Goal: Answer question/provide support: Answer question/provide support

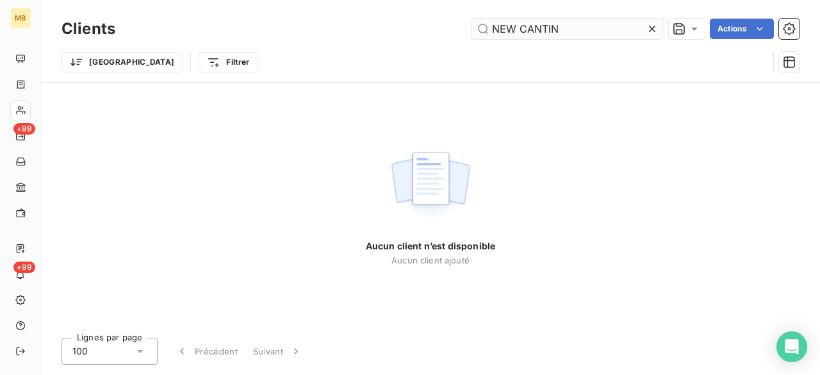
drag, startPoint x: 566, startPoint y: 28, endPoint x: 493, endPoint y: 29, distance: 73.1
click at [493, 29] on input "NEW CANTIN" at bounding box center [568, 29] width 192 height 21
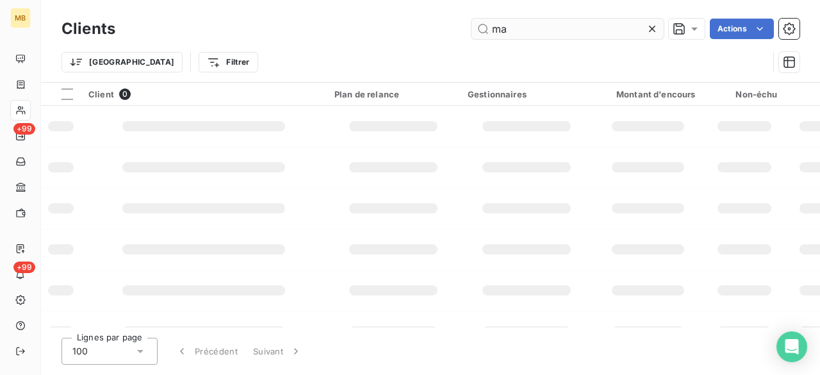
type input "m"
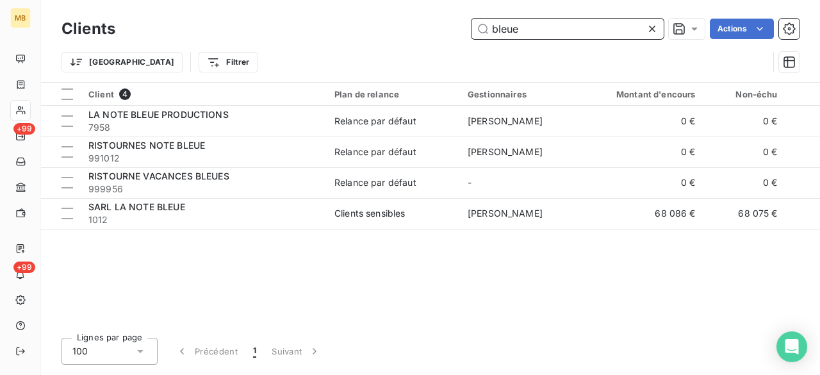
drag, startPoint x: 581, startPoint y: 28, endPoint x: 493, endPoint y: 29, distance: 87.8
click at [493, 29] on input "bleue" at bounding box center [568, 29] width 192 height 21
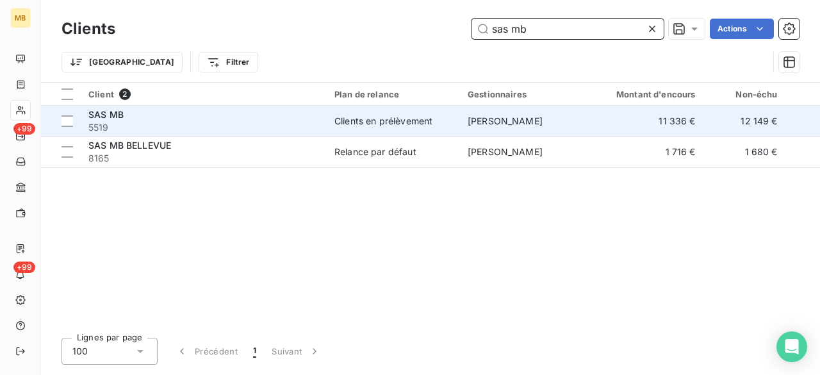
type input "sas mb"
click at [491, 118] on span "[PERSON_NAME]" at bounding box center [505, 120] width 75 height 11
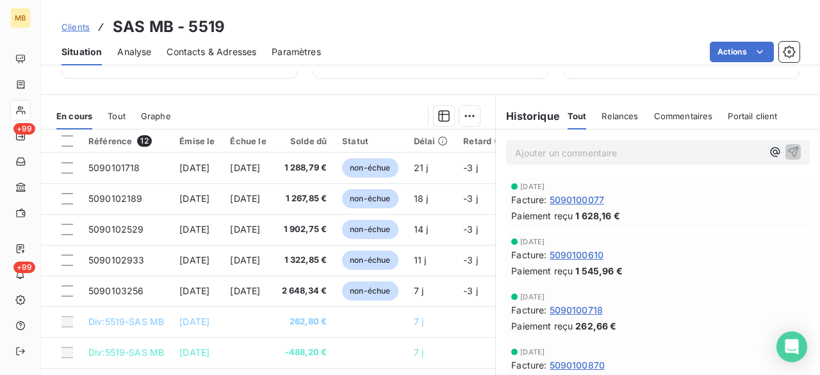
scroll to position [233, 0]
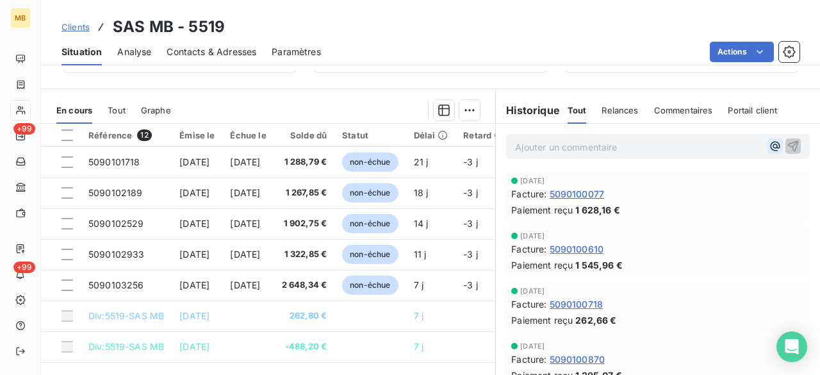
click at [769, 145] on icon "button" at bounding box center [775, 146] width 13 height 13
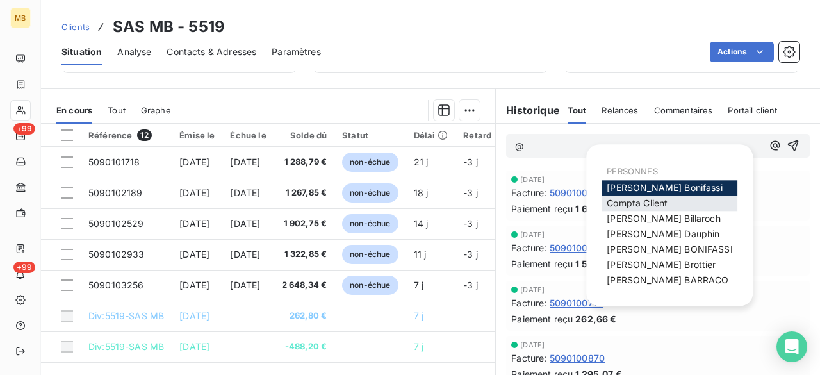
click at [614, 209] on div "Compta Client" at bounding box center [670, 202] width 136 height 15
click at [624, 206] on span "Compta Client" at bounding box center [637, 202] width 61 height 11
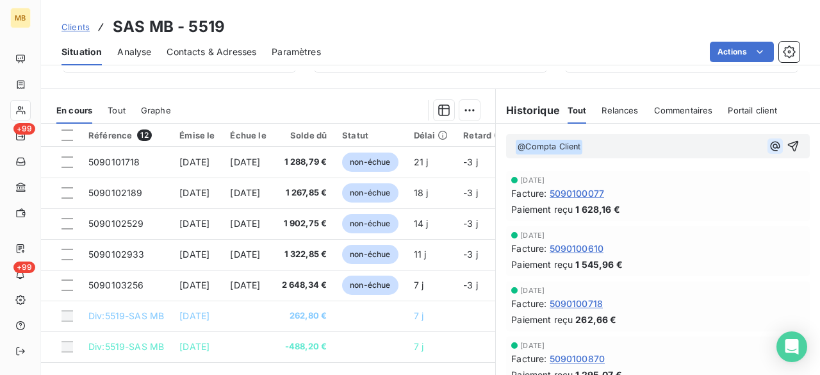
click at [769, 144] on icon "button" at bounding box center [775, 146] width 13 height 13
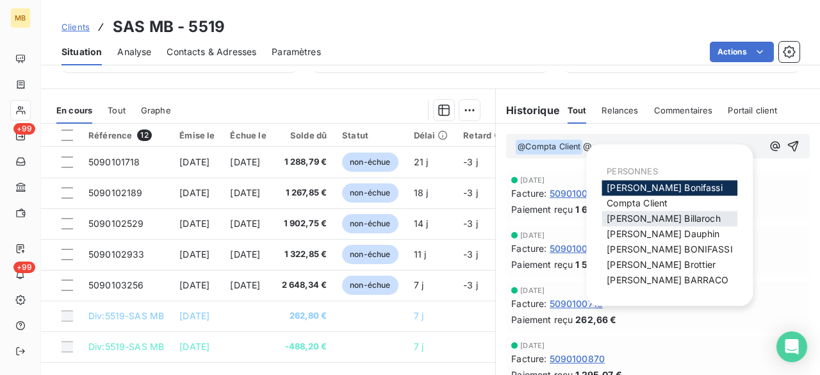
click at [665, 216] on span "[PERSON_NAME]" at bounding box center [663, 218] width 113 height 11
click at [769, 148] on icon "button" at bounding box center [775, 146] width 13 height 13
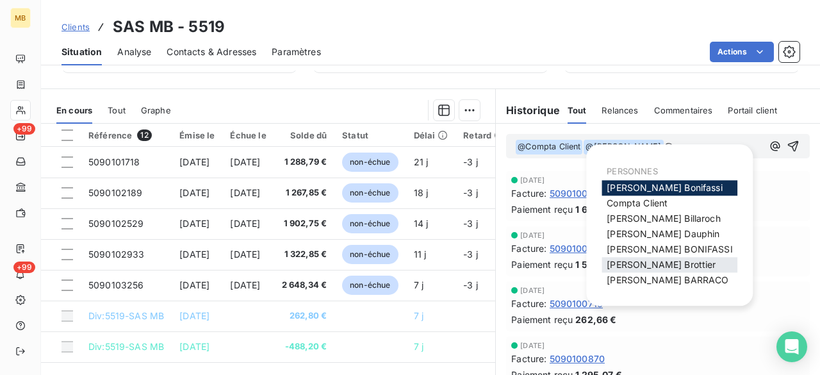
click at [673, 265] on span "[PERSON_NAME]" at bounding box center [661, 264] width 109 height 11
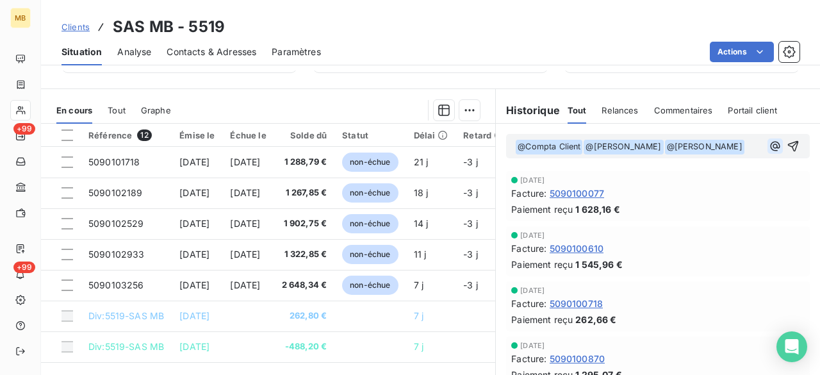
click at [770, 144] on icon "button" at bounding box center [775, 146] width 10 height 10
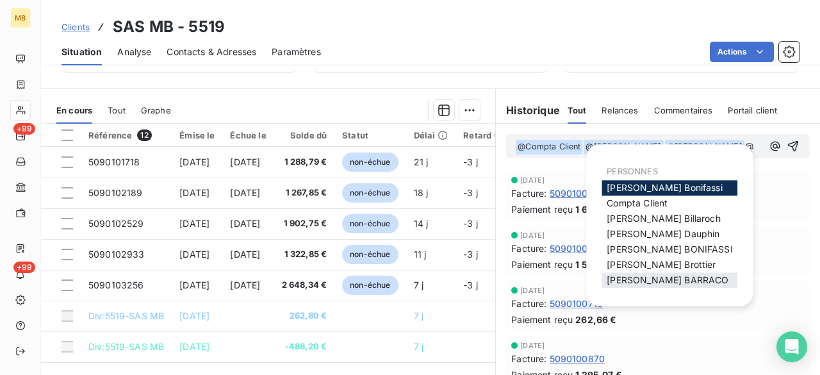
click at [670, 274] on div "[PERSON_NAME]" at bounding box center [670, 279] width 136 height 15
click at [673, 279] on span "[PERSON_NAME]" at bounding box center [668, 279] width 122 height 11
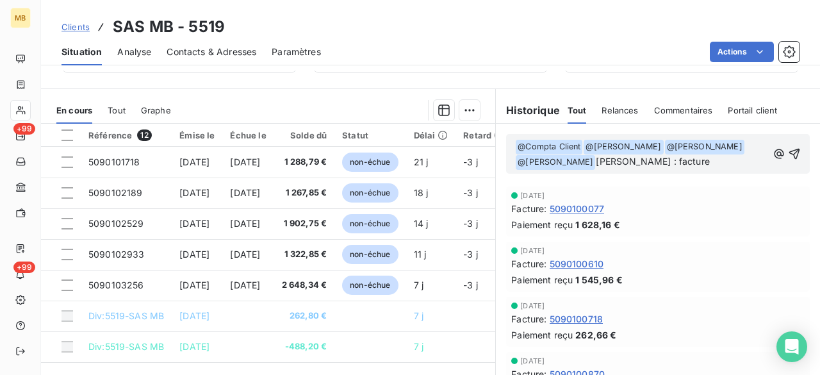
click at [675, 156] on p "﻿ @ Compta Client ﻿ ﻿ @ [PERSON_NAME] ﻿ ﻿ @ [PERSON_NAME] ﻿ ﻿ @ [PERSON_NAME] ﻿…" at bounding box center [641, 154] width 252 height 31
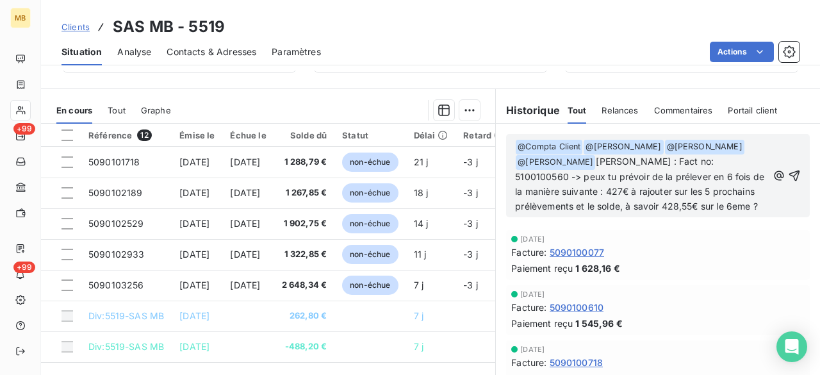
click at [570, 204] on span "[PERSON_NAME] : Fact no: 5100100560 -> peux tu prévoir de la prélever en 6 fois…" at bounding box center [641, 184] width 252 height 56
click at [575, 213] on p "﻿ @ Compta Client ﻿ ﻿ @ [PERSON_NAME] ﻿ ﻿ @ [PERSON_NAME] ﻿ ﻿ @ [PERSON_NAME] ﻿…" at bounding box center [641, 176] width 252 height 74
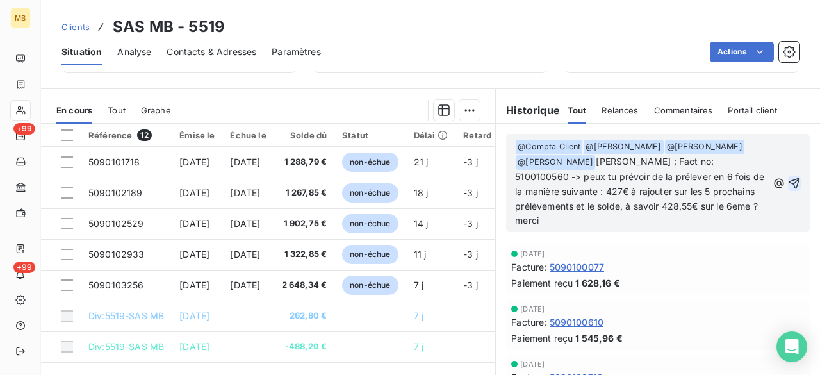
click at [788, 181] on icon "button" at bounding box center [794, 183] width 13 height 13
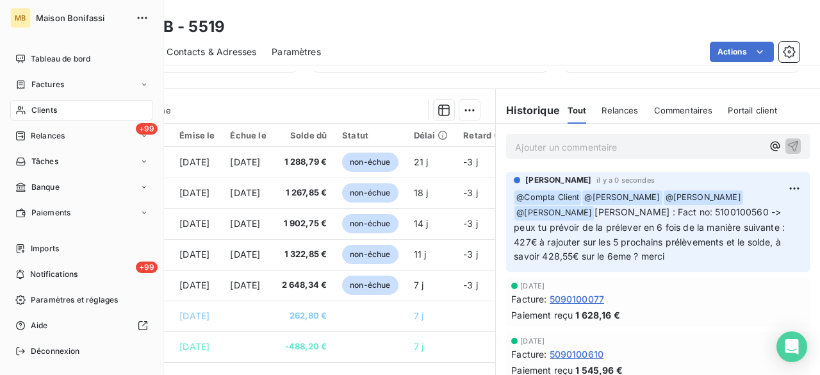
click at [49, 106] on span "Clients" at bounding box center [44, 110] width 26 height 12
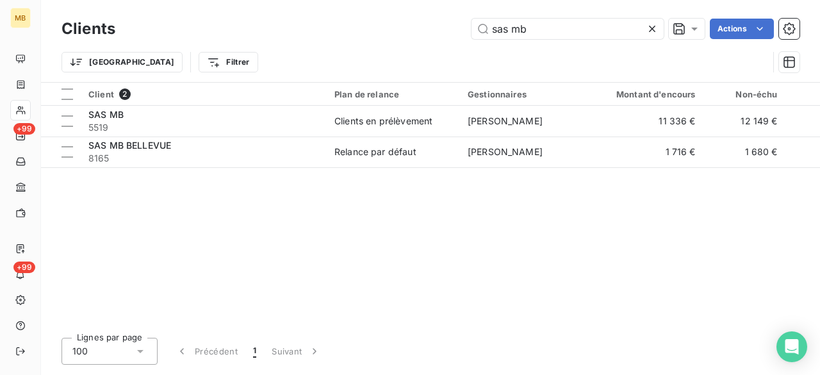
drag, startPoint x: 536, startPoint y: 31, endPoint x: 466, endPoint y: 35, distance: 70.0
click at [466, 35] on div "sas mb Actions" at bounding box center [465, 29] width 669 height 21
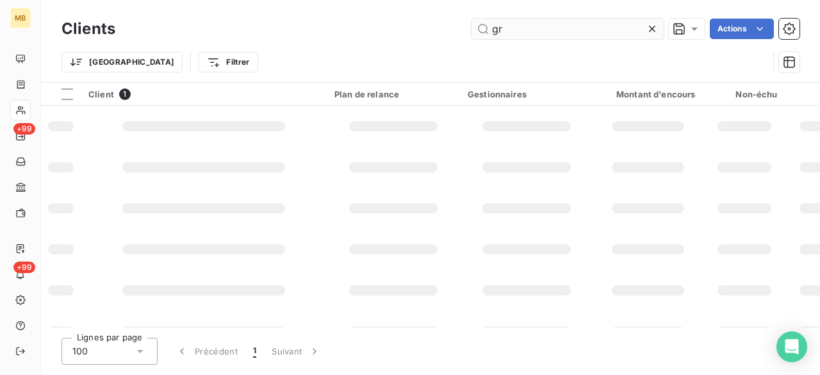
type input "g"
type input "o"
type input "sas lgm"
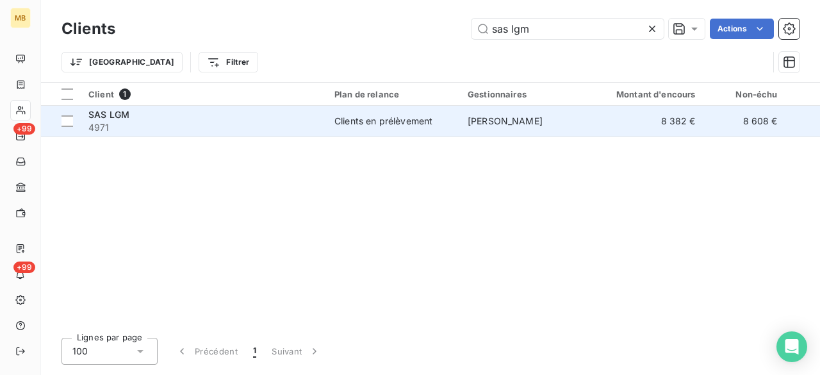
click at [408, 122] on div "Clients en prélèvement" at bounding box center [384, 121] width 98 height 13
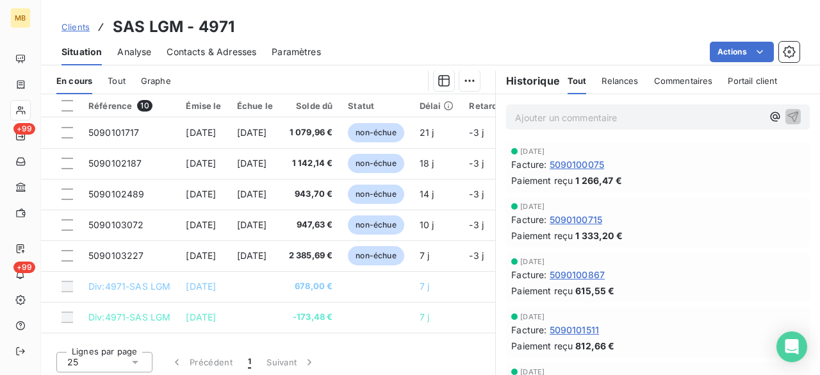
scroll to position [264, 0]
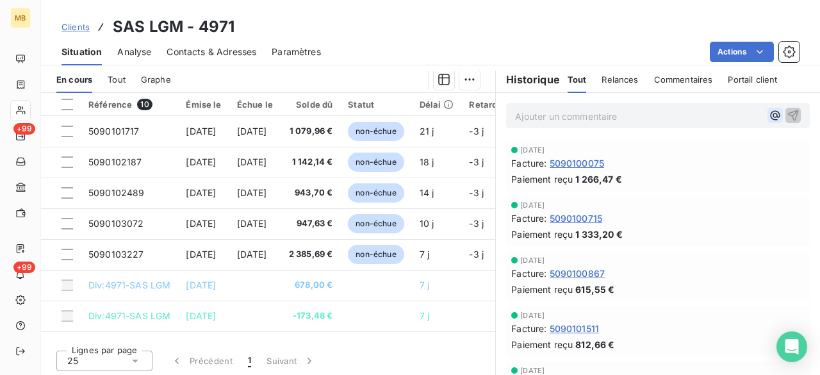
click at [769, 116] on icon "button" at bounding box center [775, 115] width 13 height 13
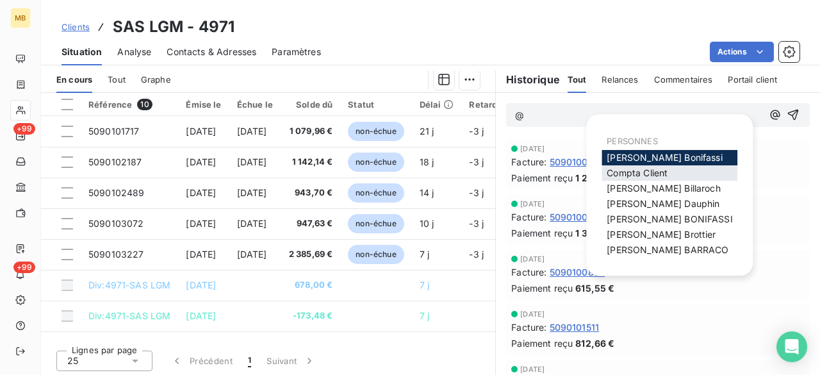
click at [659, 172] on span "Compta Client" at bounding box center [637, 172] width 61 height 11
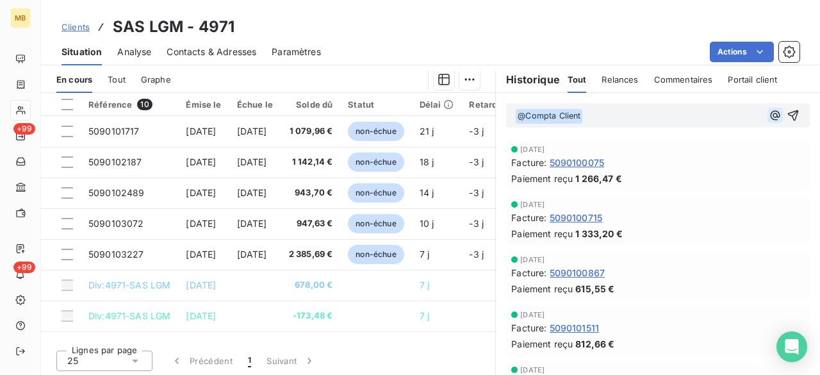
click at [769, 117] on icon "button" at bounding box center [775, 115] width 13 height 13
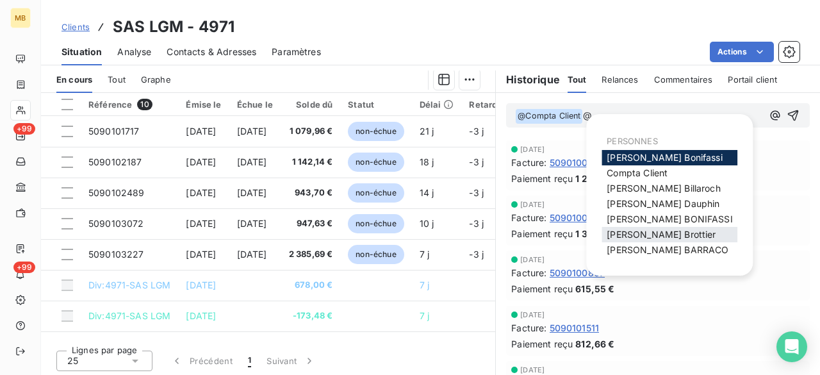
click at [663, 231] on span "[PERSON_NAME]" at bounding box center [661, 234] width 109 height 11
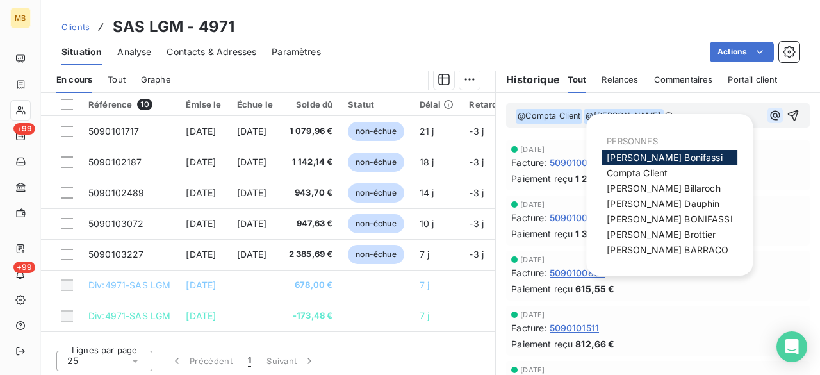
click at [769, 113] on icon "button" at bounding box center [775, 115] width 13 height 13
click at [665, 189] on span "[PERSON_NAME]" at bounding box center [663, 188] width 113 height 11
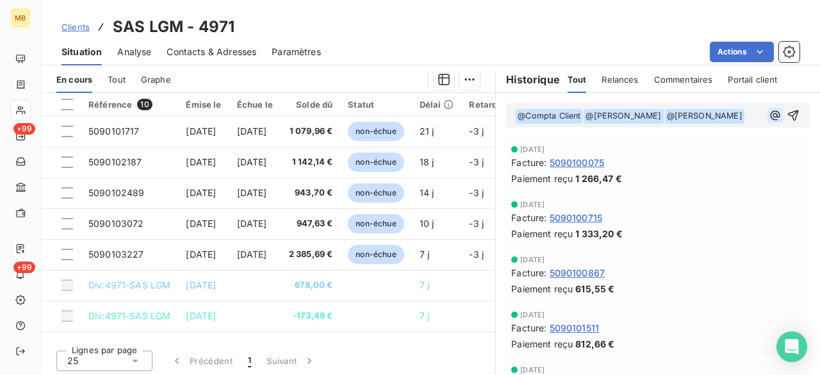
click at [770, 113] on icon "button" at bounding box center [775, 115] width 10 height 10
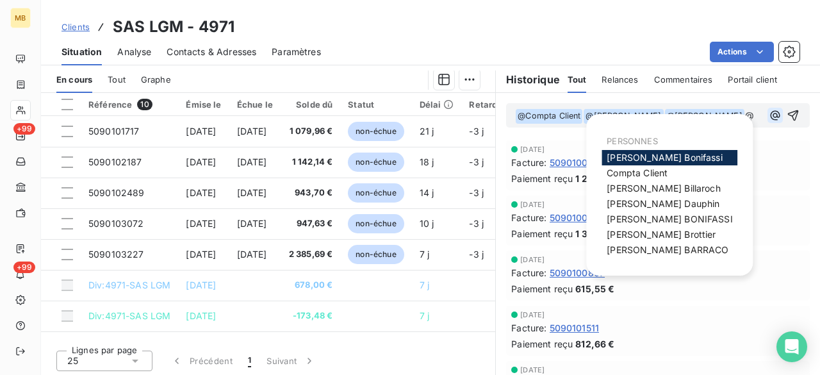
click at [757, 113] on div "﻿ @ Compta Client ﻿ ﻿ @ [PERSON_NAME] ﻿ ﻿ @ [PERSON_NAME] ﻿ @" at bounding box center [658, 115] width 286 height 17
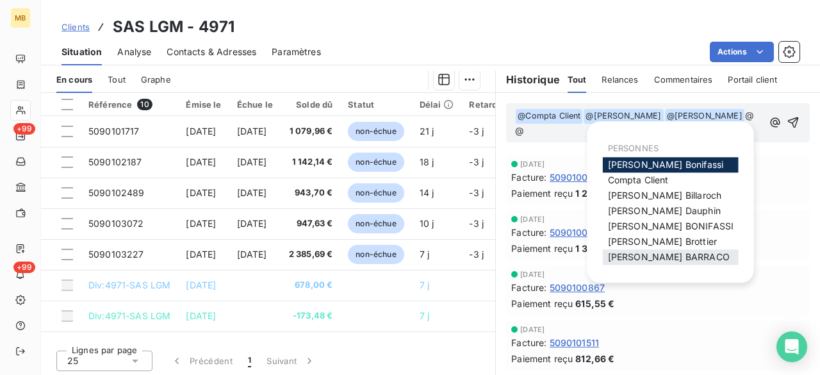
click at [677, 254] on span "[PERSON_NAME]" at bounding box center [669, 256] width 122 height 11
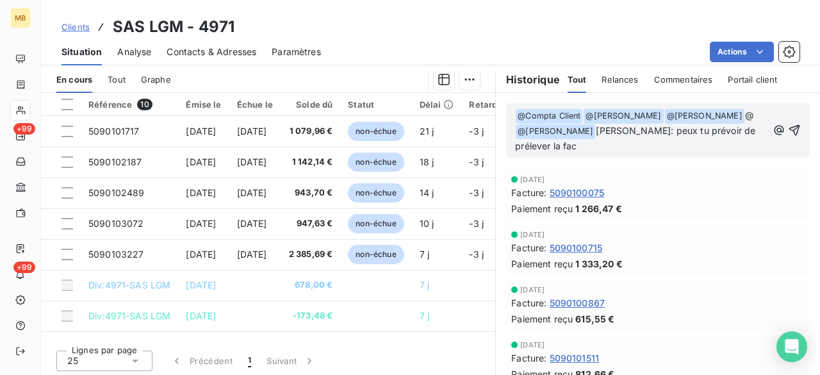
click at [634, 128] on span "[PERSON_NAME]: peux tu prévoir de prélever la fac" at bounding box center [636, 138] width 243 height 26
click at [594, 143] on p "﻿ @ Compta Client ﻿ ﻿ @ [PERSON_NAME] ﻿ ﻿ @ [PERSON_NAME] ﻿ @ @ [PERSON_NAME] ﻿…" at bounding box center [641, 130] width 252 height 45
click at [633, 130] on span "[PERSON_NAME]: peux tu prévoir de prélever la" at bounding box center [636, 138] width 243 height 26
click at [601, 147] on span "[PERSON_NAME]: 5100100561 -> peux tu prévoir de prélever la" at bounding box center [641, 138] width 252 height 26
drag, startPoint x: 590, startPoint y: 146, endPoint x: 554, endPoint y: 146, distance: 35.2
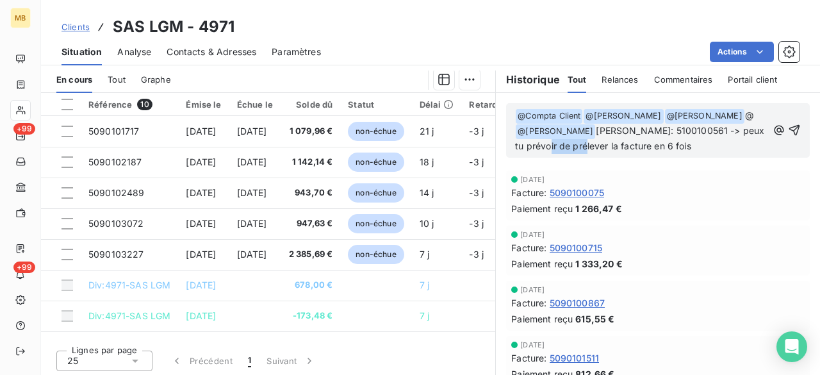
click at [554, 146] on span "[PERSON_NAME]: 5100100561 -> peux tu prévoir de prélever la facture en 6 fois" at bounding box center [641, 138] width 252 height 26
click at [641, 147] on span "[PERSON_NAME]: 5100100561 -> peux tu prévoir de répartir la facture en 6 fois" at bounding box center [641, 138] width 252 height 26
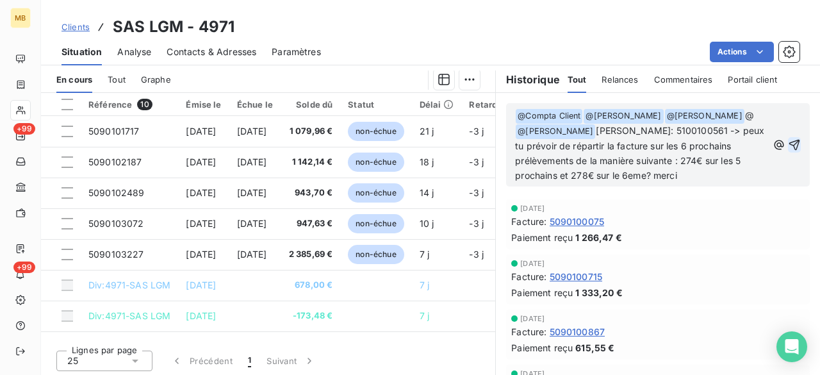
click at [790, 145] on icon "button" at bounding box center [795, 145] width 11 height 11
